Goal: Task Accomplishment & Management: Manage account settings

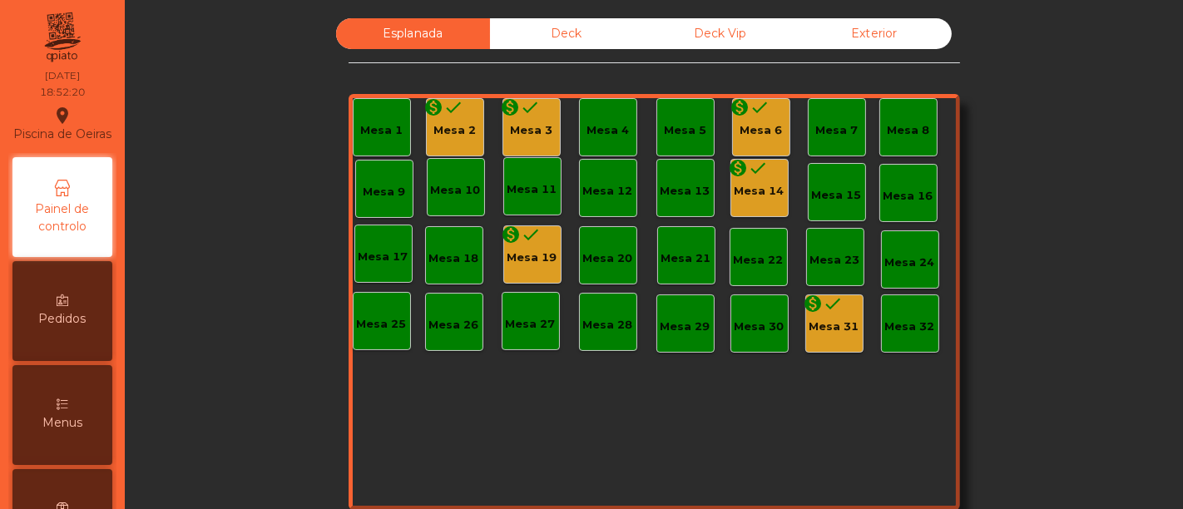
click at [448, 127] on div "Mesa 2" at bounding box center [454, 130] width 42 height 17
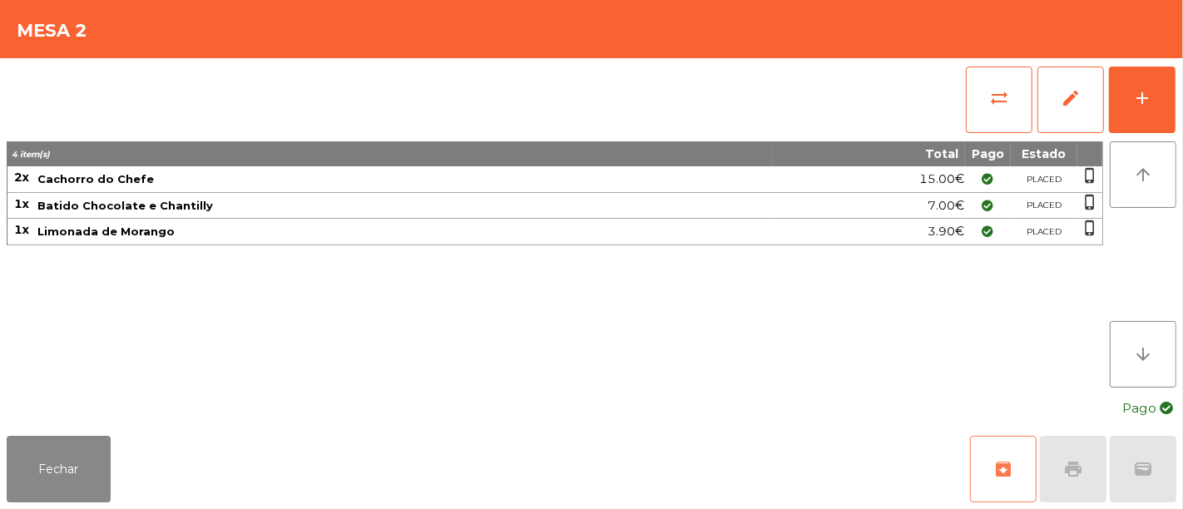
click at [996, 469] on span "archive" at bounding box center [1003, 469] width 20 height 20
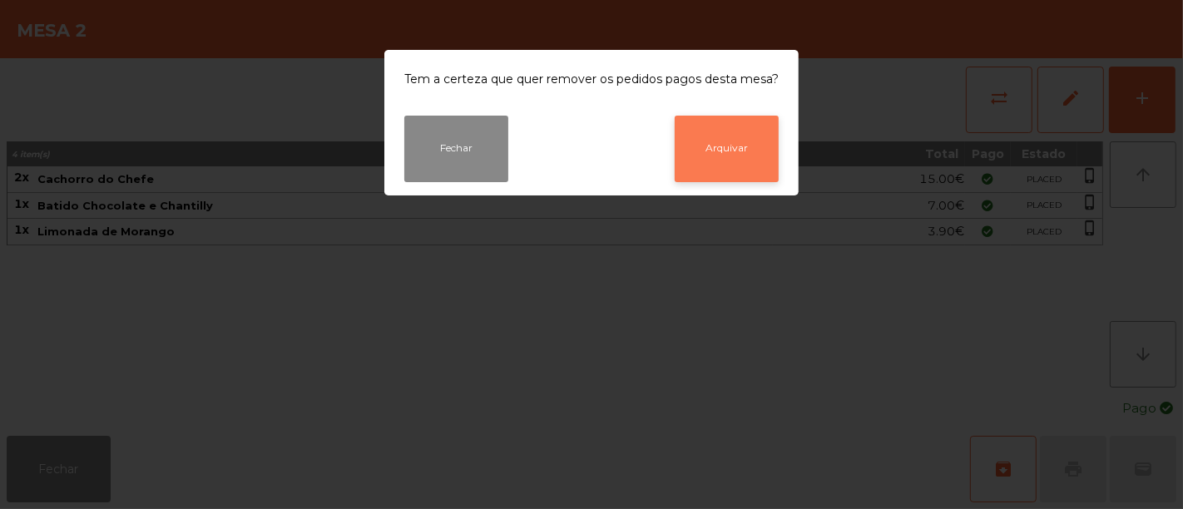
click at [721, 134] on button "Arquivar" at bounding box center [726, 149] width 104 height 67
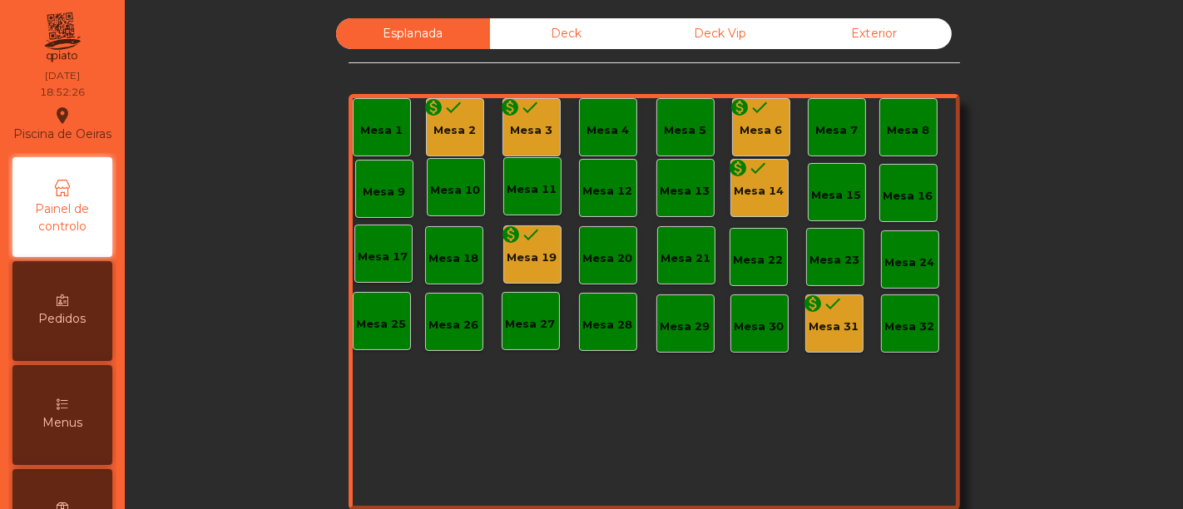
click at [534, 126] on div "Mesa 3" at bounding box center [531, 130] width 42 height 17
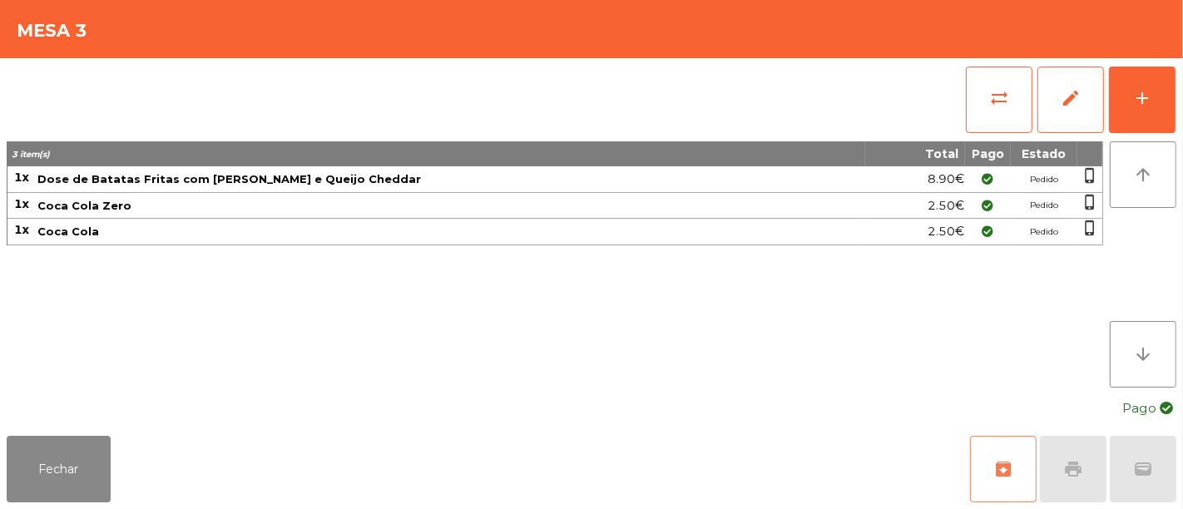
click at [1015, 467] on button "archive" at bounding box center [1003, 469] width 67 height 67
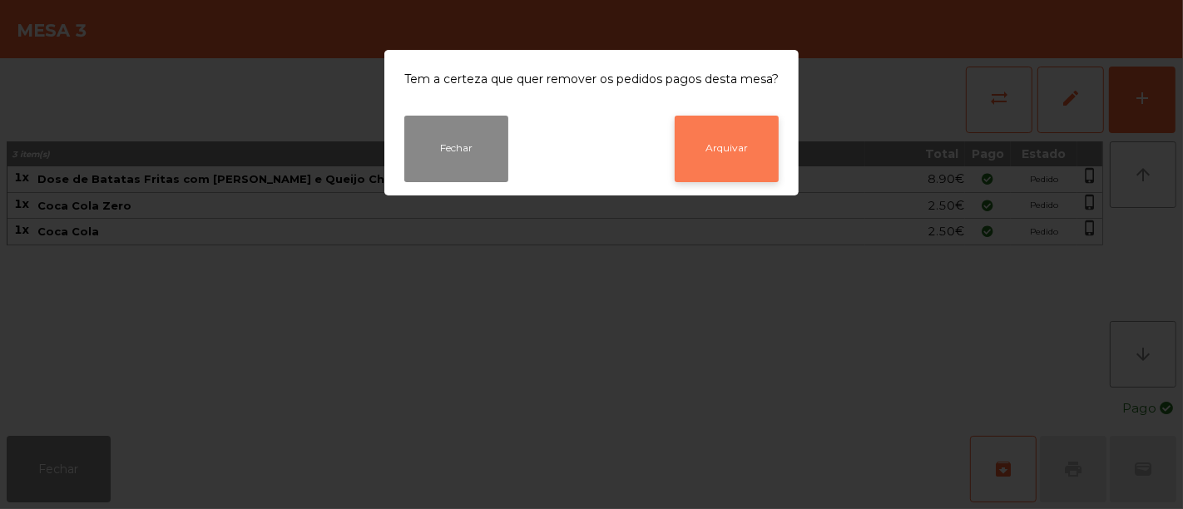
click at [694, 137] on button "Arquivar" at bounding box center [726, 149] width 104 height 67
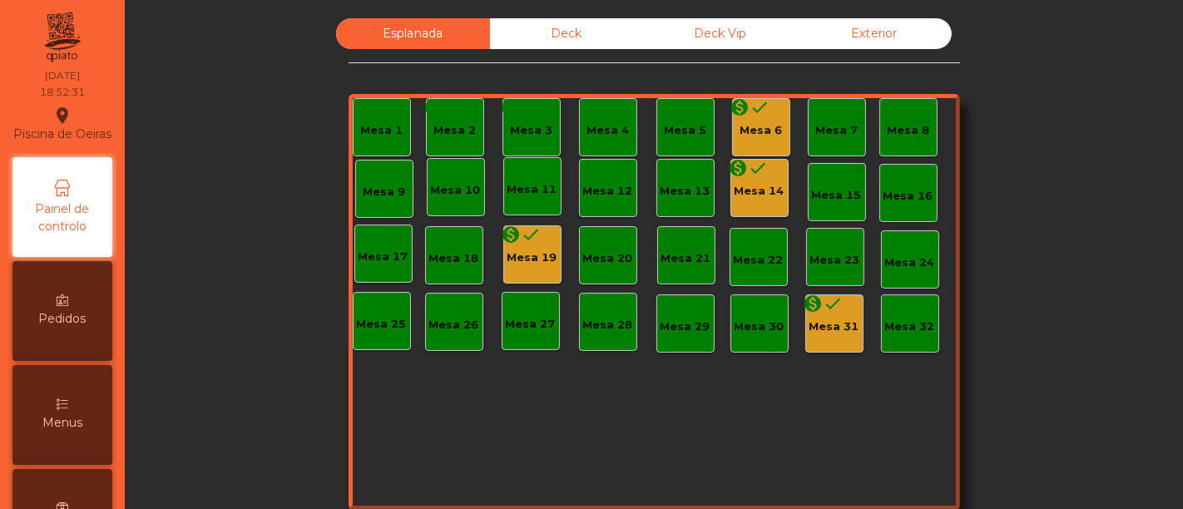
click at [757, 190] on div "Mesa 14" at bounding box center [759, 191] width 50 height 17
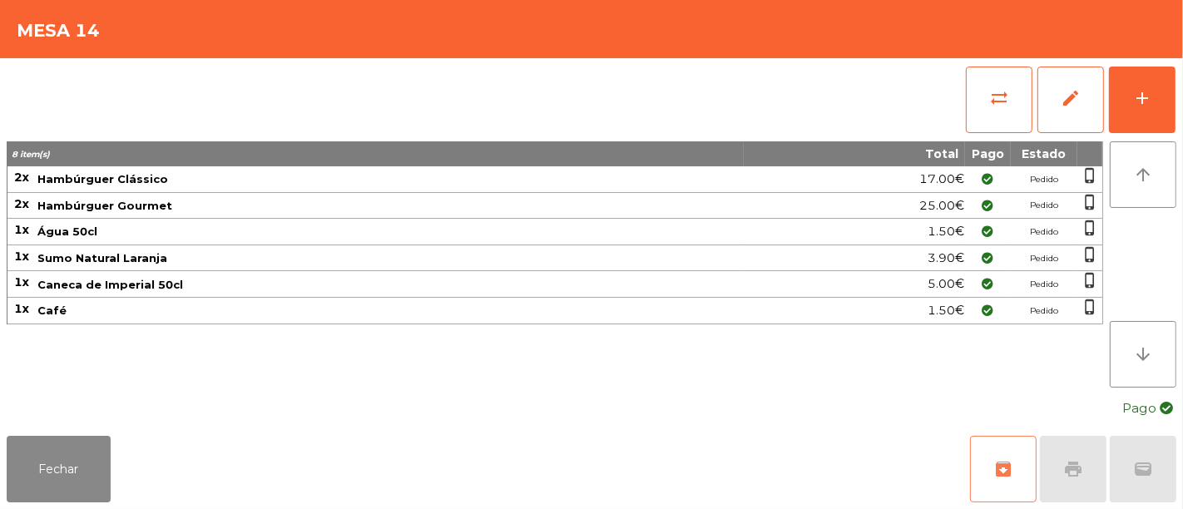
click at [996, 467] on span "archive" at bounding box center [1003, 469] width 20 height 20
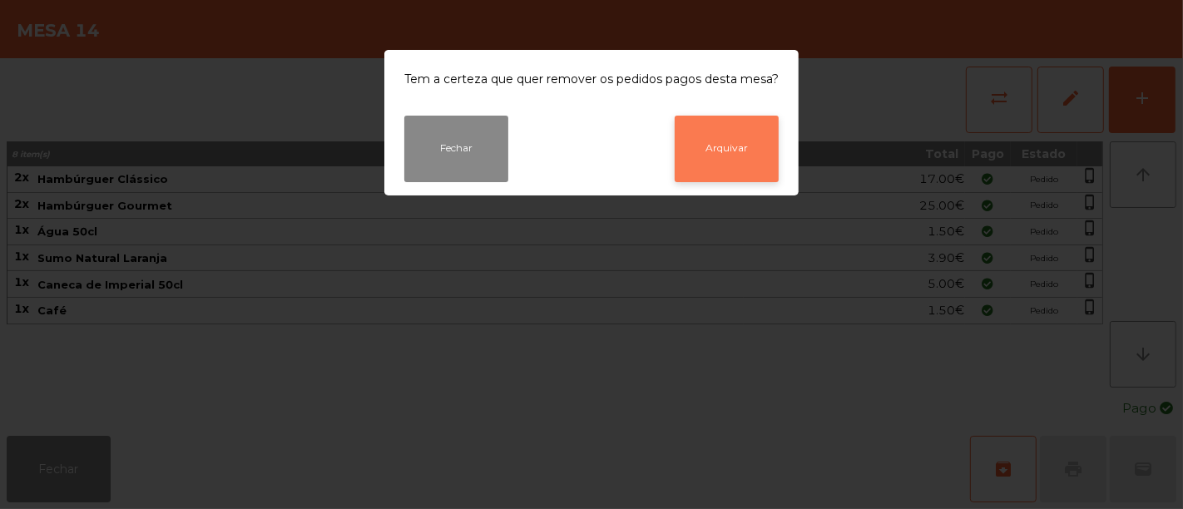
click at [733, 136] on button "Arquivar" at bounding box center [726, 149] width 104 height 67
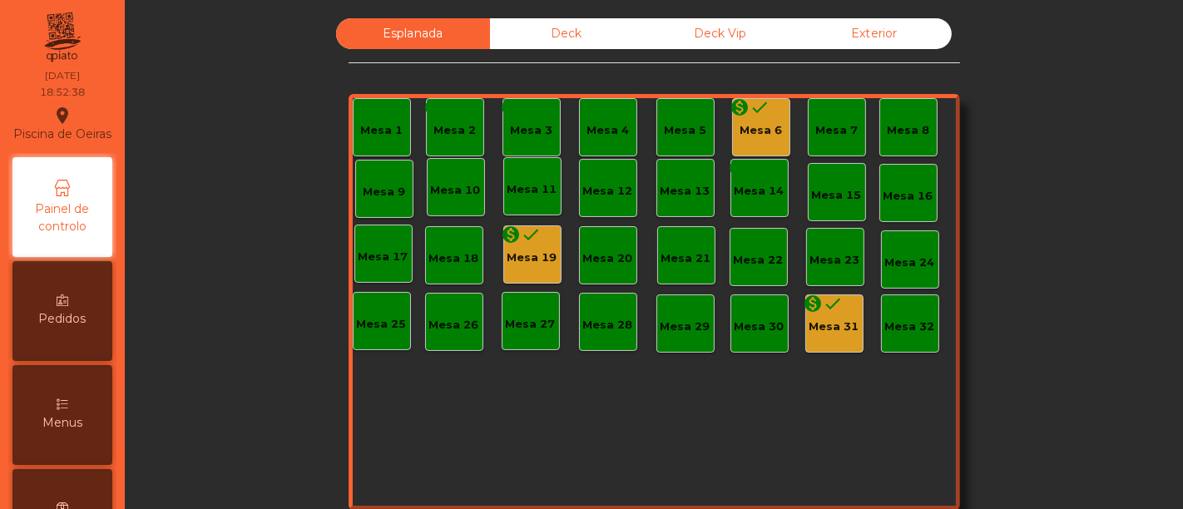
click at [526, 240] on icon "done" at bounding box center [531, 235] width 20 height 20
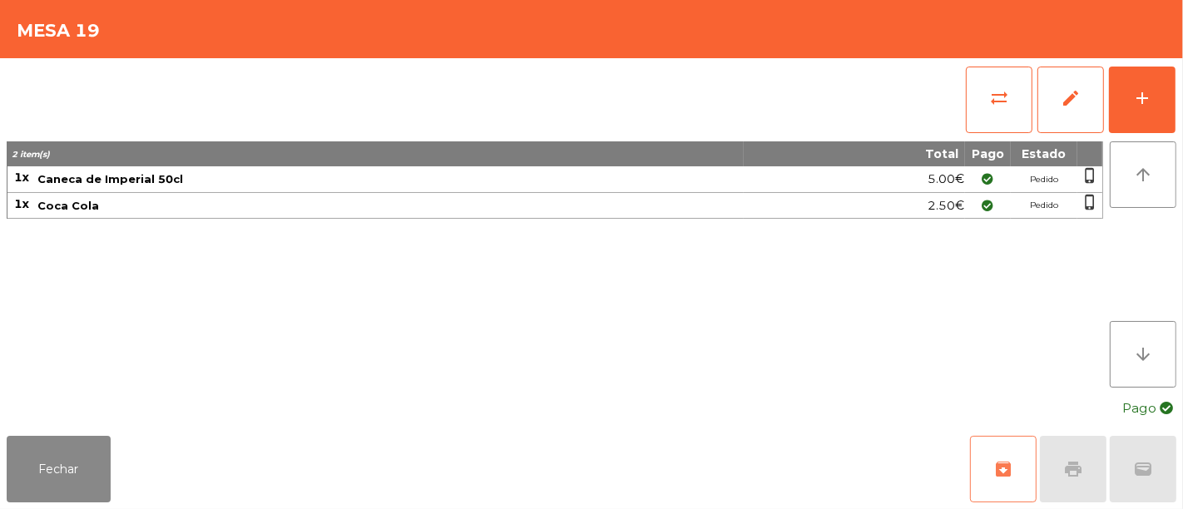
click at [995, 454] on button "archive" at bounding box center [1003, 469] width 67 height 67
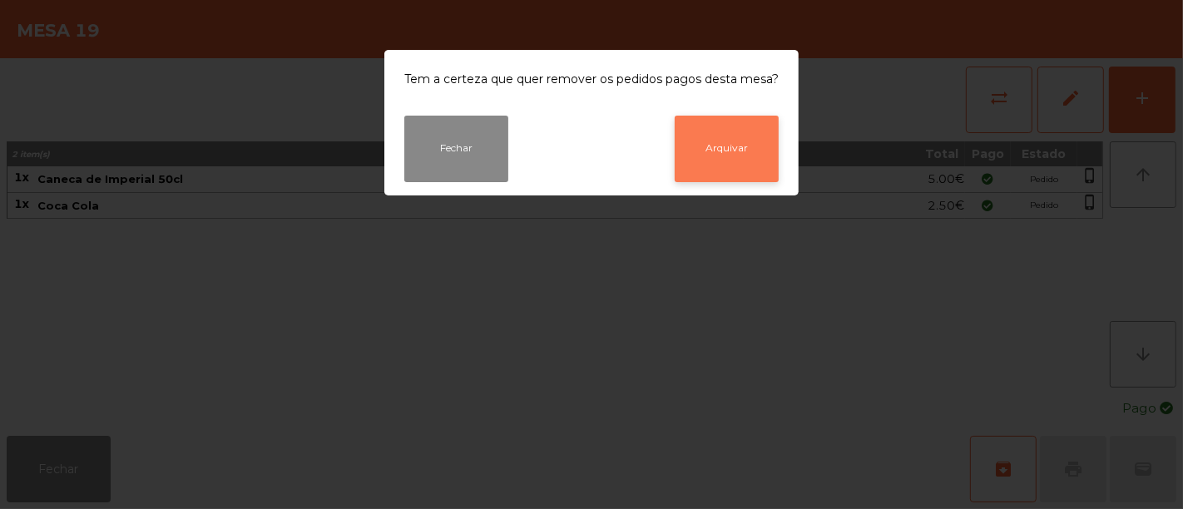
click at [749, 141] on button "Arquivar" at bounding box center [726, 149] width 104 height 67
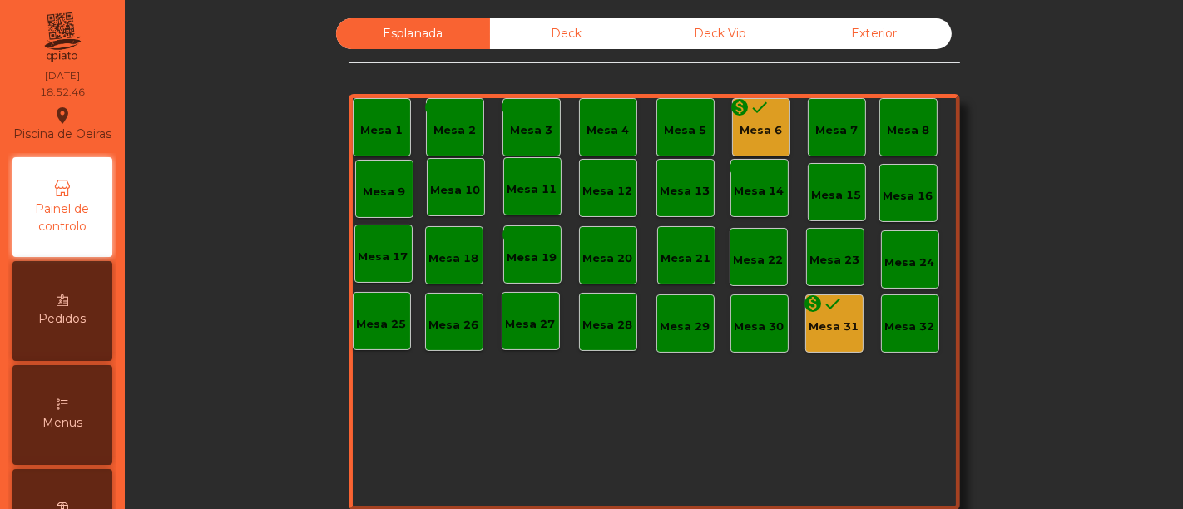
click at [751, 120] on div "monetization_on done" at bounding box center [750, 109] width 40 height 25
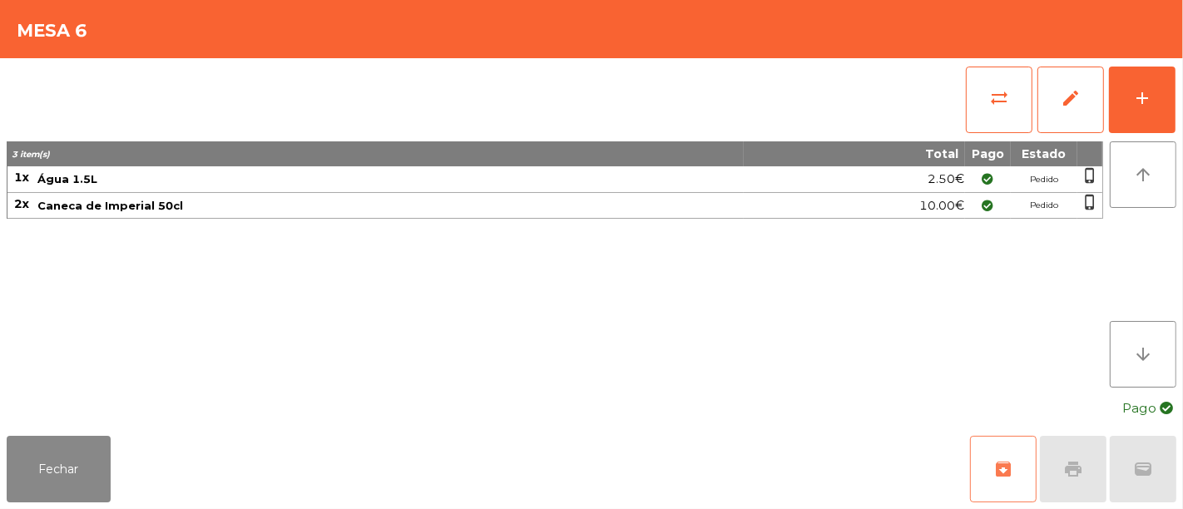
click at [992, 451] on button "archive" at bounding box center [1003, 469] width 67 height 67
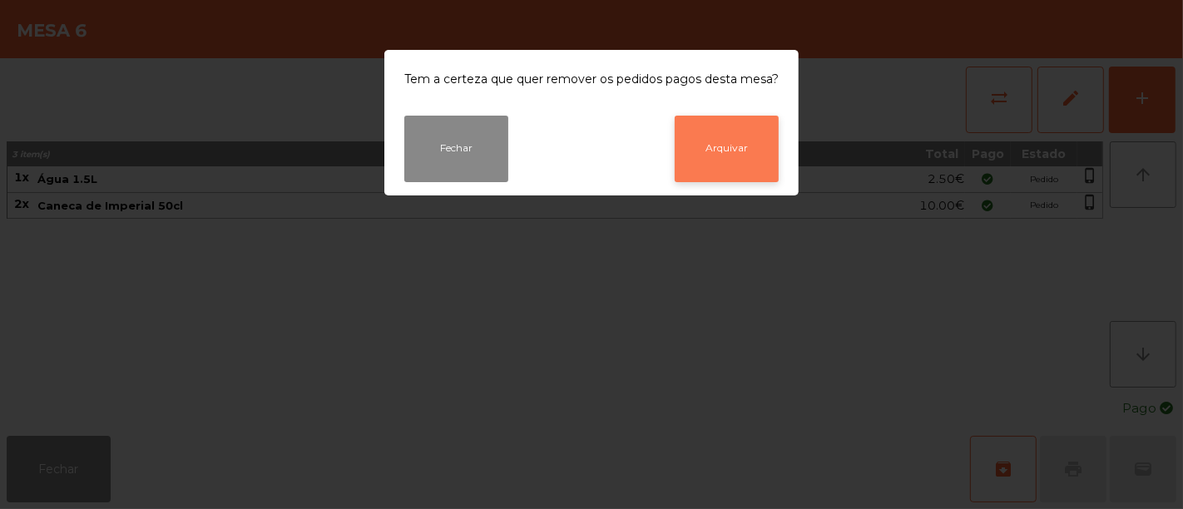
click at [738, 140] on button "Arquivar" at bounding box center [726, 149] width 104 height 67
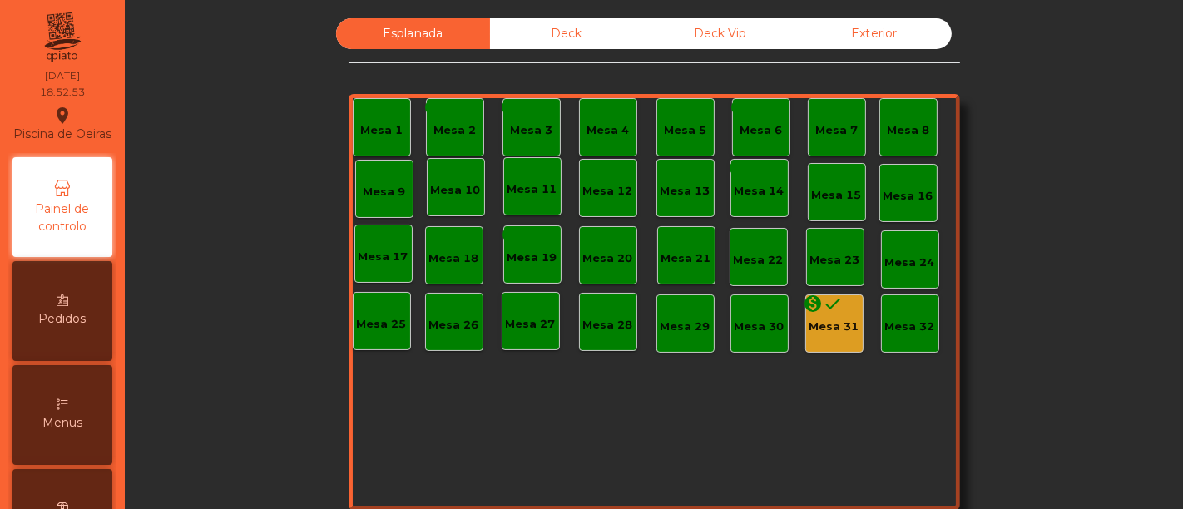
click at [832, 341] on div "monetization_on done Mesa 31" at bounding box center [834, 323] width 58 height 58
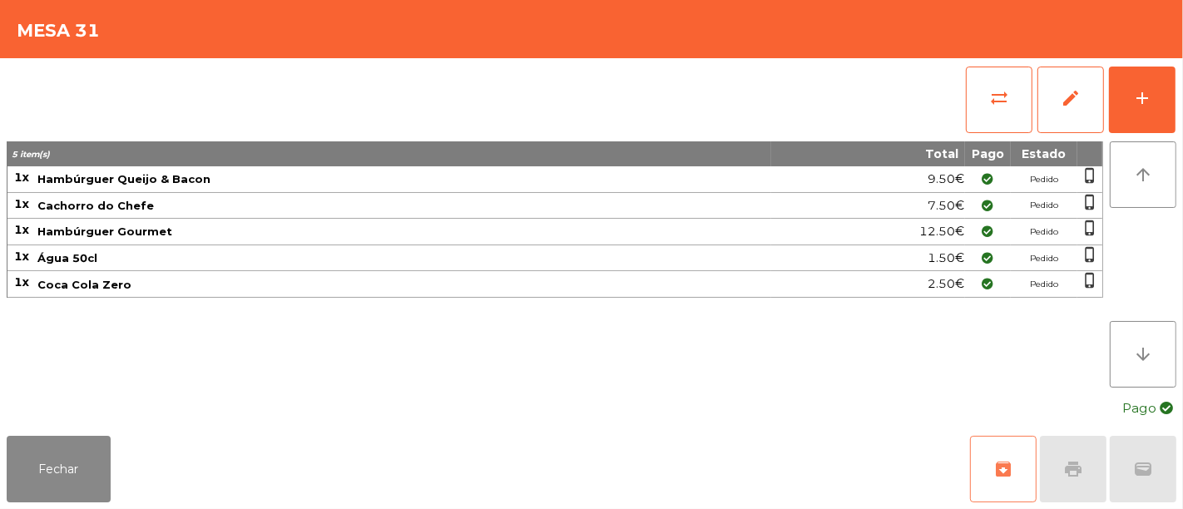
click at [1007, 469] on span "archive" at bounding box center [1003, 469] width 20 height 20
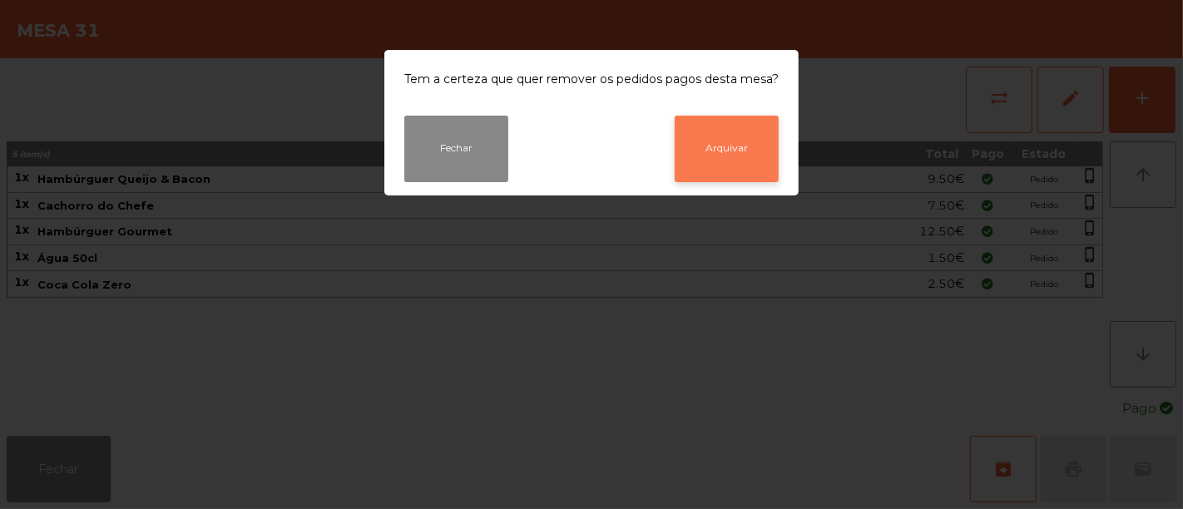
click at [746, 129] on button "Arquivar" at bounding box center [726, 149] width 104 height 67
